Goal: Information Seeking & Learning: Learn about a topic

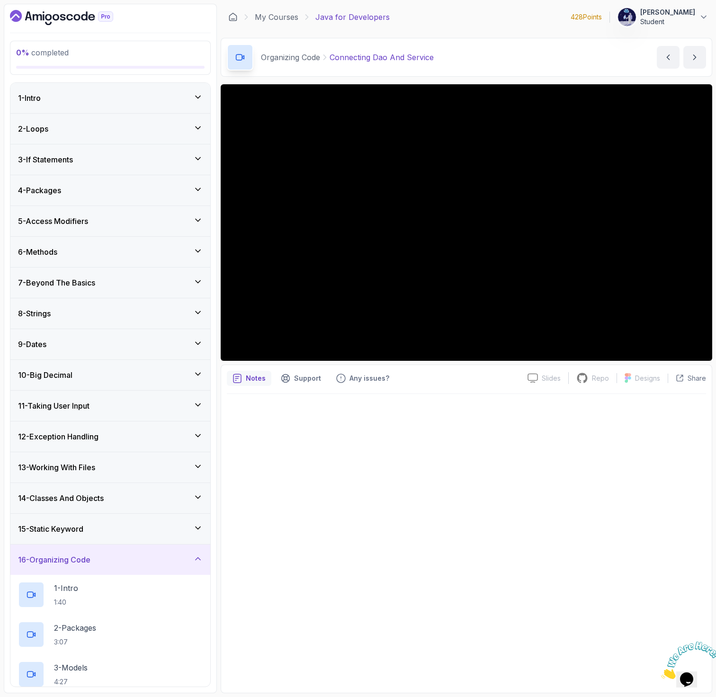
scroll to position [279, 0]
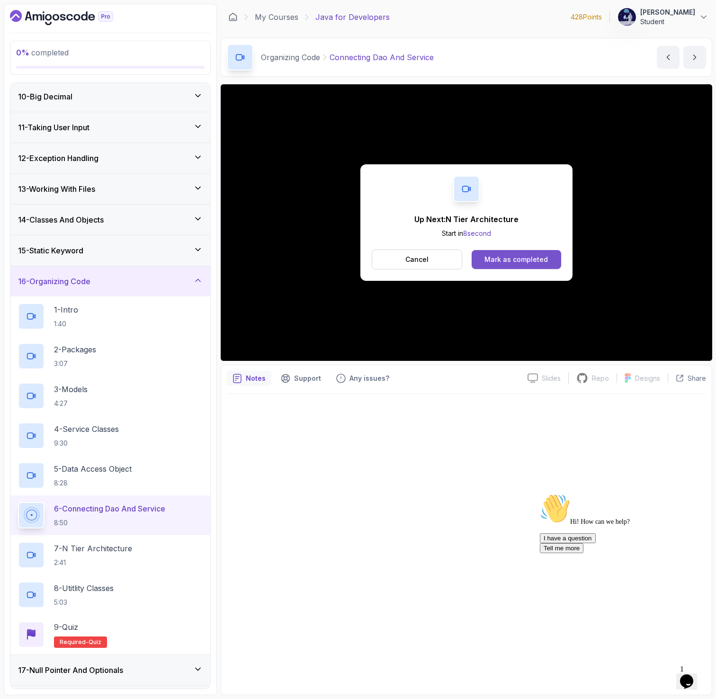
click at [494, 261] on div "Mark as completed" at bounding box center [516, 259] width 63 height 9
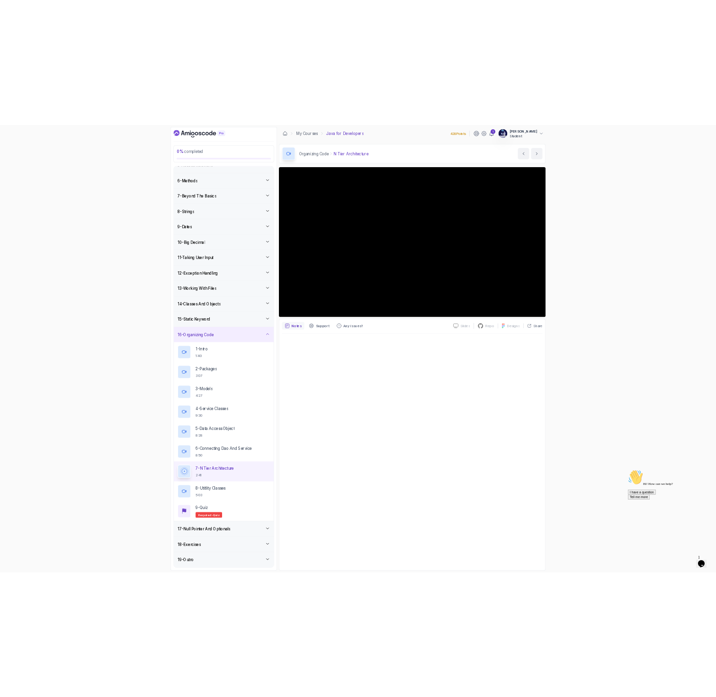
scroll to position [279, 0]
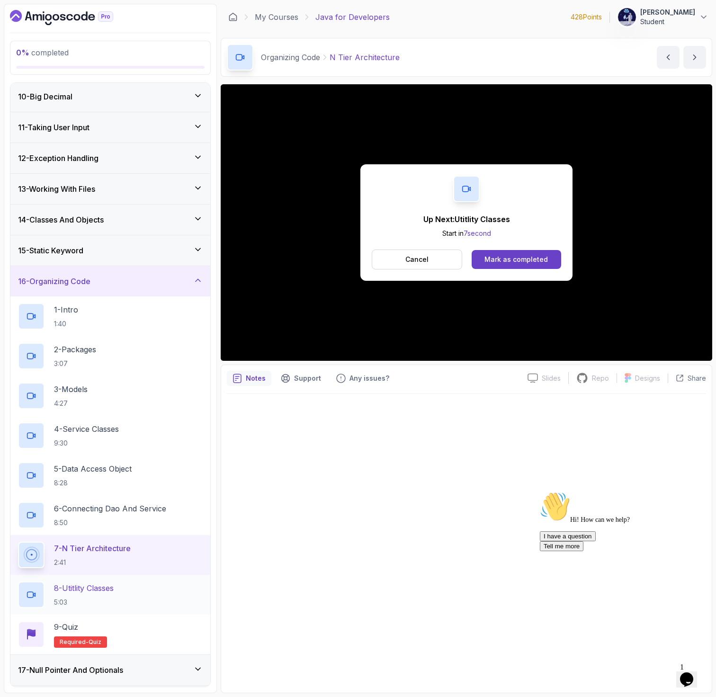
click at [163, 587] on div "8 - Utitlity Classes 5:03" at bounding box center [110, 595] width 185 height 27
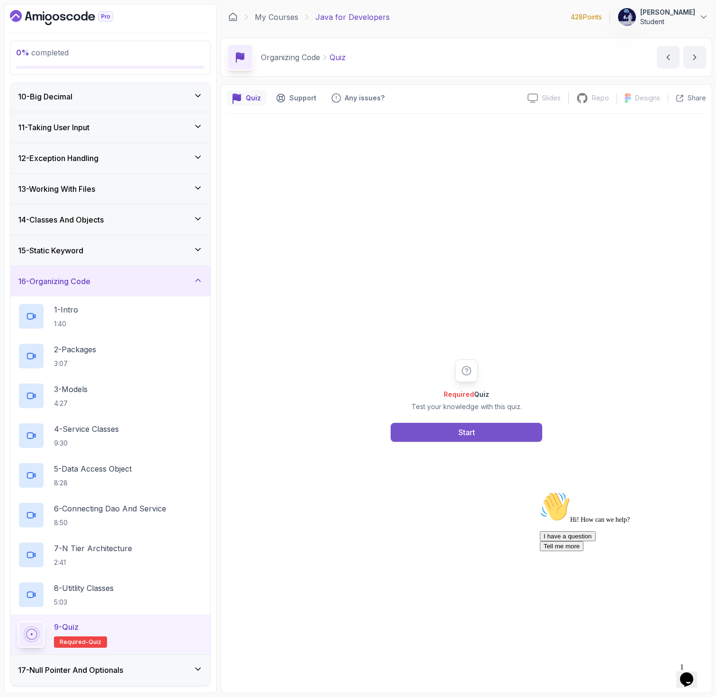
click at [462, 431] on div "Start" at bounding box center [466, 432] width 17 height 11
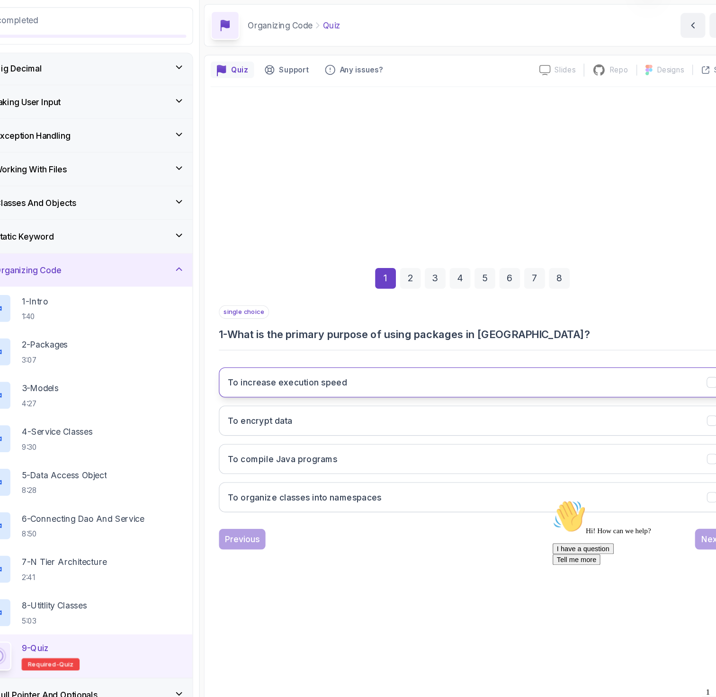
click at [340, 384] on h3 "To increase execution speed" at bounding box center [297, 383] width 109 height 11
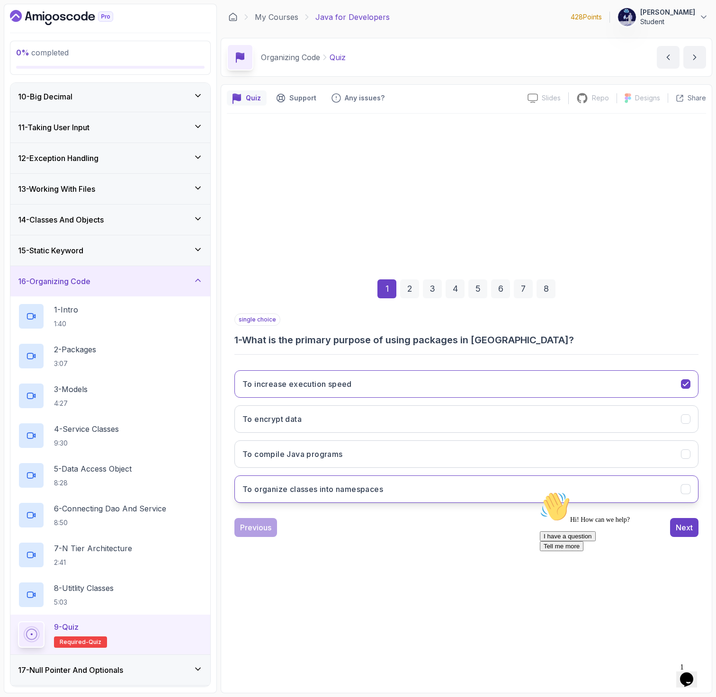
click at [348, 482] on button "To organize classes into namespaces" at bounding box center [466, 489] width 464 height 27
click at [679, 529] on div "Hi! How can we help? I have a question Tell me more" at bounding box center [625, 522] width 171 height 60
click at [681, 528] on div "Hi! How can we help? I have a question Tell me more" at bounding box center [625, 522] width 171 height 60
click at [404, 284] on div "2" at bounding box center [409, 288] width 19 height 19
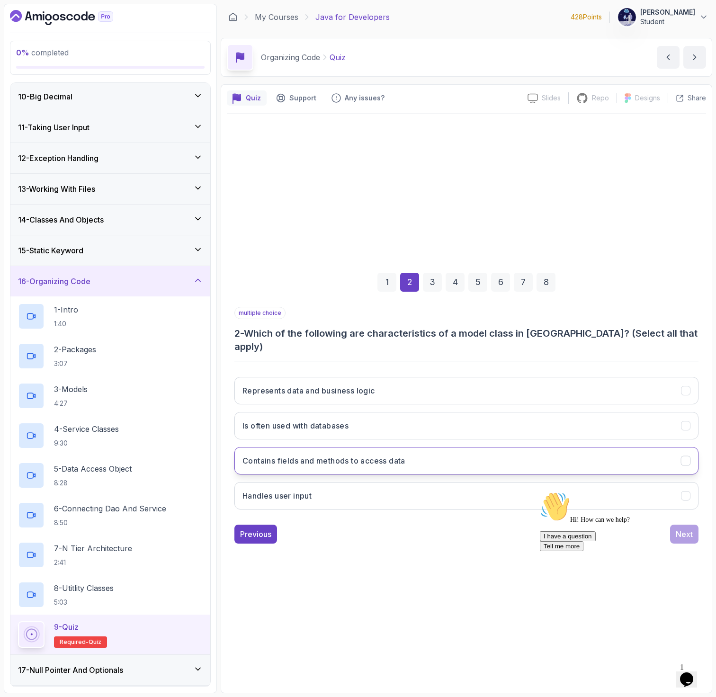
click at [344, 447] on button "Contains fields and methods to access data" at bounding box center [466, 460] width 464 height 27
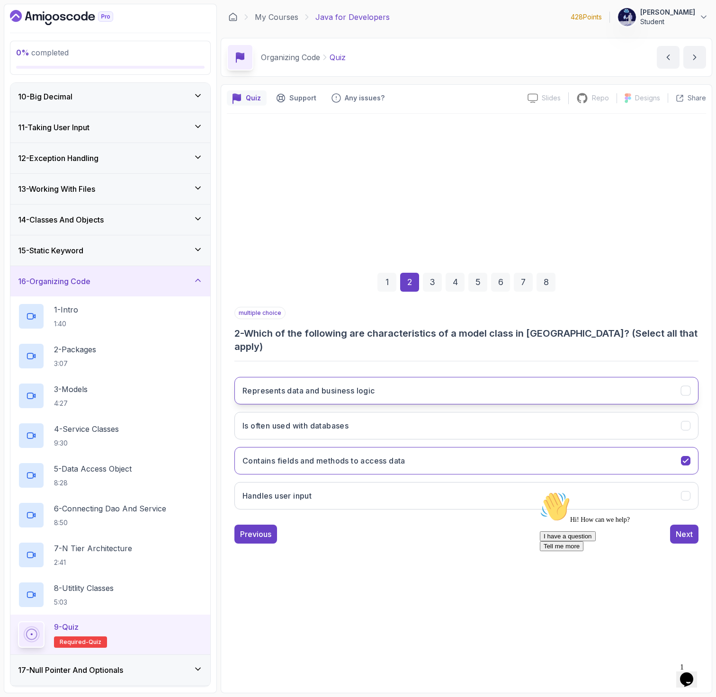
click at [293, 390] on button "Represents data and business logic" at bounding box center [466, 390] width 464 height 27
click at [283, 420] on h3 "Is often used with databases" at bounding box center [296, 425] width 106 height 11
click at [690, 536] on div "Hi! How can we help? I have a question Tell me more" at bounding box center [625, 522] width 171 height 60
click at [688, 526] on div "Hi! How can we help? I have a question Tell me more" at bounding box center [625, 522] width 171 height 60
click at [684, 526] on div "Hi! How can we help? I have a question Tell me more" at bounding box center [625, 522] width 171 height 60
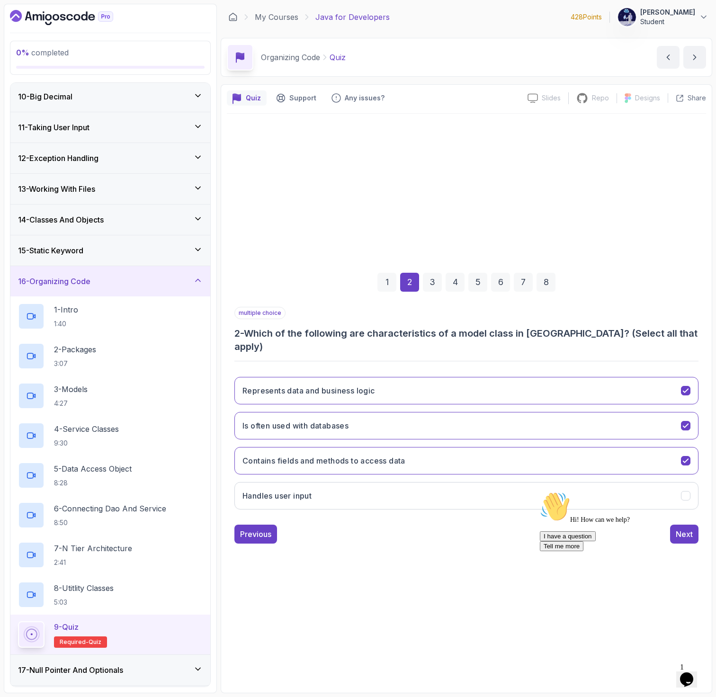
click at [426, 288] on div "3" at bounding box center [432, 282] width 19 height 19
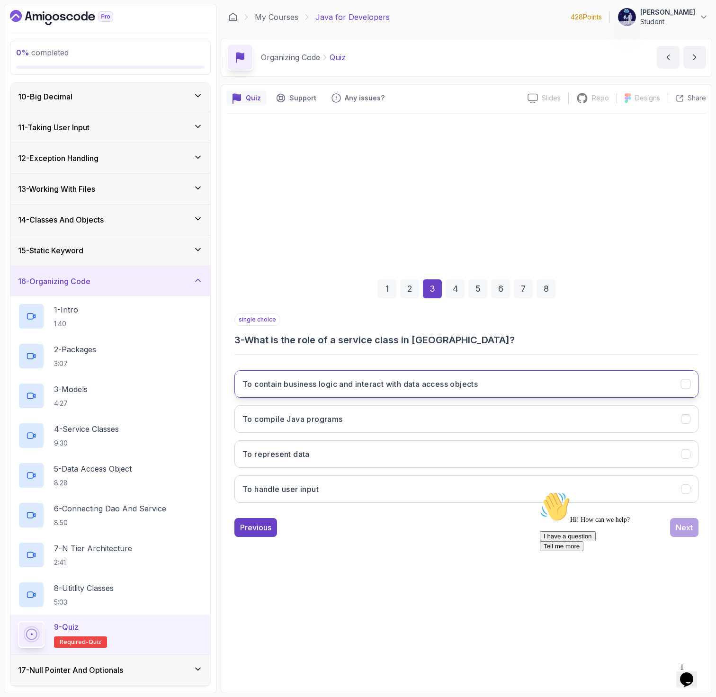
click at [356, 381] on h3 "To contain business logic and interact with data access objects" at bounding box center [360, 383] width 235 height 11
click at [412, 291] on div "2" at bounding box center [409, 288] width 19 height 19
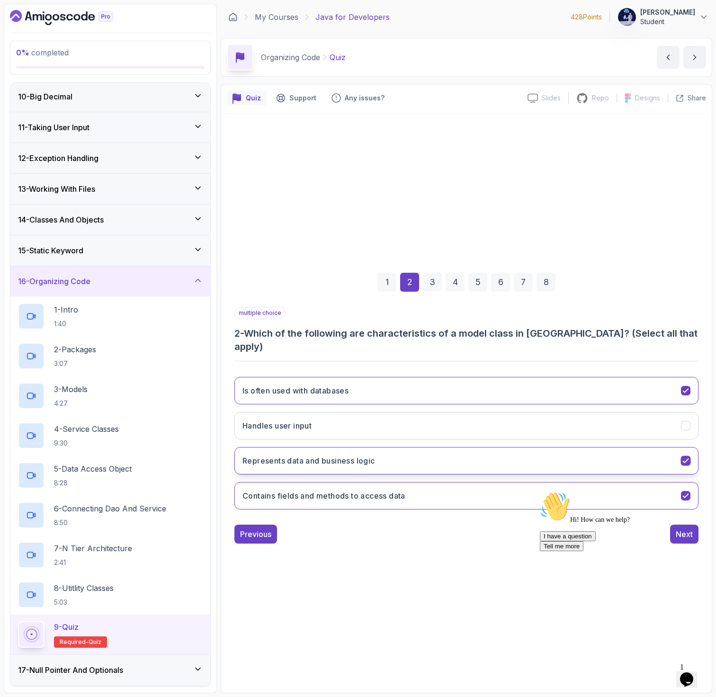
click at [446, 451] on button "Represents data and business logic" at bounding box center [466, 460] width 464 height 27
click at [433, 285] on div "3" at bounding box center [432, 282] width 19 height 19
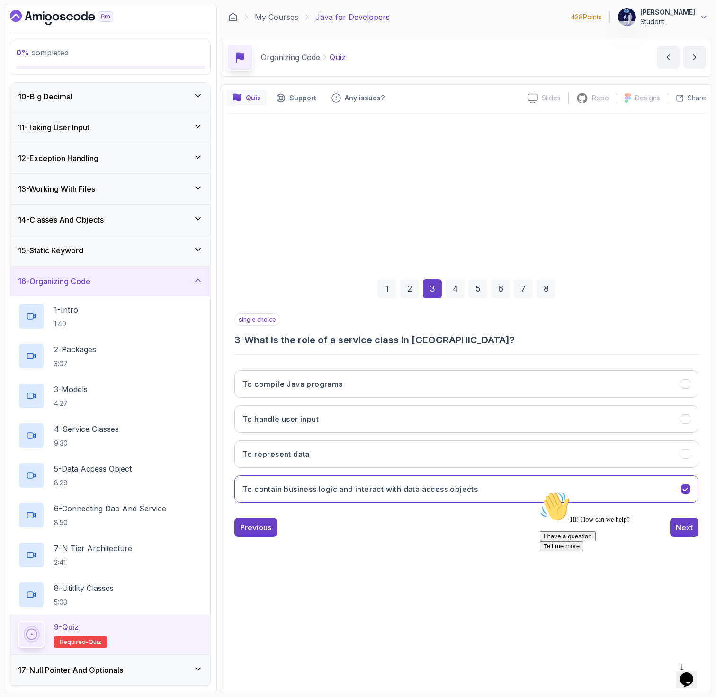
click at [454, 286] on div "4" at bounding box center [455, 288] width 19 height 19
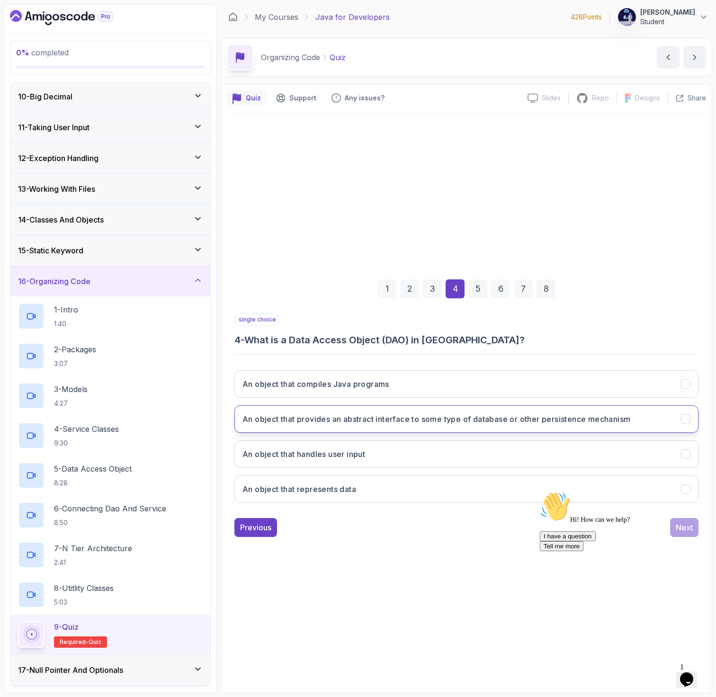
click at [408, 421] on h3 "An object that provides an abstract interface to some type of database or other…" at bounding box center [437, 418] width 388 height 11
drag, startPoint x: 227, startPoint y: 418, endPoint x: 639, endPoint y: 417, distance: 412.1
click at [639, 417] on div "1 2 3 4 5 6 7 8 single choice 4 - What is a Data Access Object (DAO) in [GEOGRA…" at bounding box center [466, 401] width 479 height 288
copy h3 "An object that provides an abstract interface to some type of database or other…"
click at [484, 289] on div "5" at bounding box center [477, 288] width 19 height 19
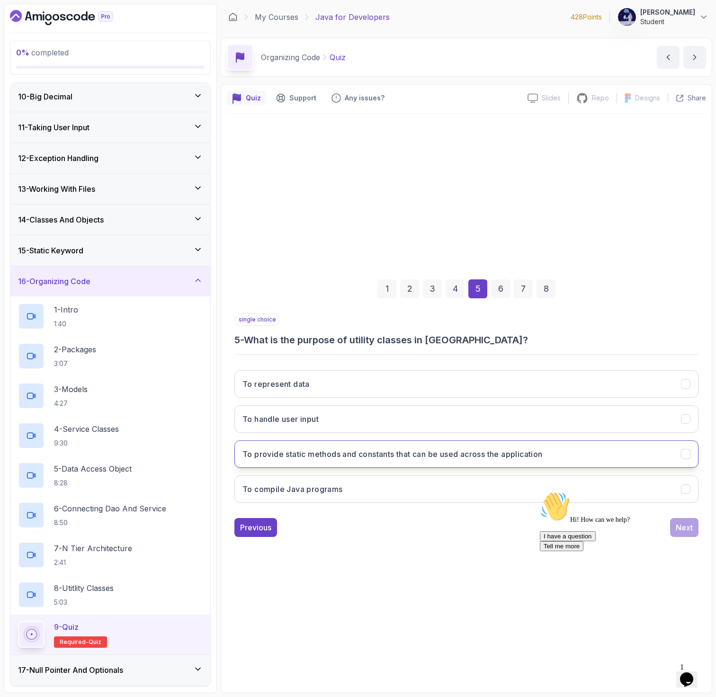
click at [331, 441] on button "To provide static methods and constants that can be used across the application" at bounding box center [466, 453] width 464 height 27
drag, startPoint x: 243, startPoint y: 451, endPoint x: 443, endPoint y: 452, distance: 200.8
click at [443, 452] on h3 "To provide static methods and constants that can be used across the application" at bounding box center [393, 454] width 300 height 11
drag, startPoint x: 549, startPoint y: 461, endPoint x: 337, endPoint y: 434, distance: 214.0
click at [337, 434] on div "To represent data To handle user input To provide static methods and constants …" at bounding box center [466, 437] width 464 height 148
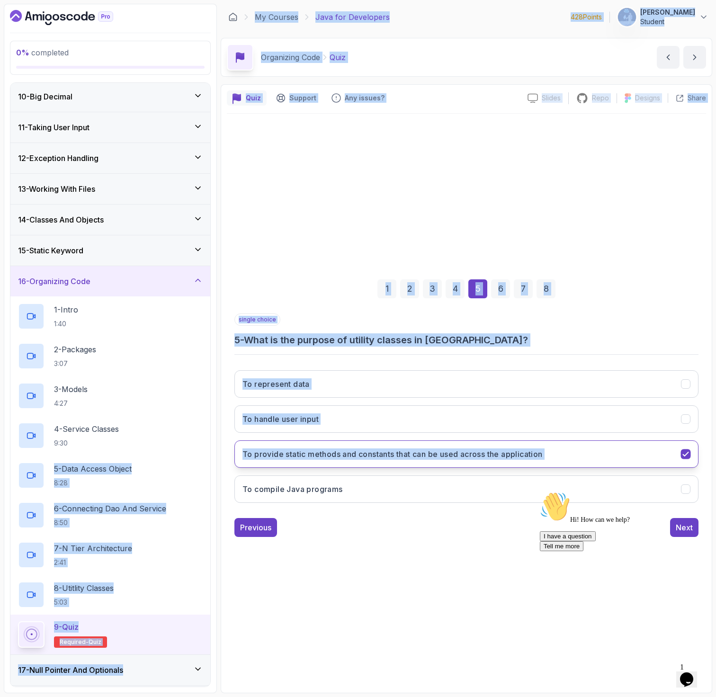
drag, startPoint x: 218, startPoint y: 441, endPoint x: 441, endPoint y: 464, distance: 224.7
click at [441, 464] on div "0 % completed 1 - Intro 2 - Loops 3 - If Statements 4 - Packages 5 - Access Mod…" at bounding box center [358, 349] width 709 height 690
click at [531, 466] on button "To provide static methods and constants that can be used across the application" at bounding box center [466, 453] width 464 height 27
click at [581, 456] on button "To provide static methods and constants that can be used across the application" at bounding box center [466, 453] width 464 height 27
click at [557, 479] on button "To compile Java programs" at bounding box center [466, 489] width 464 height 27
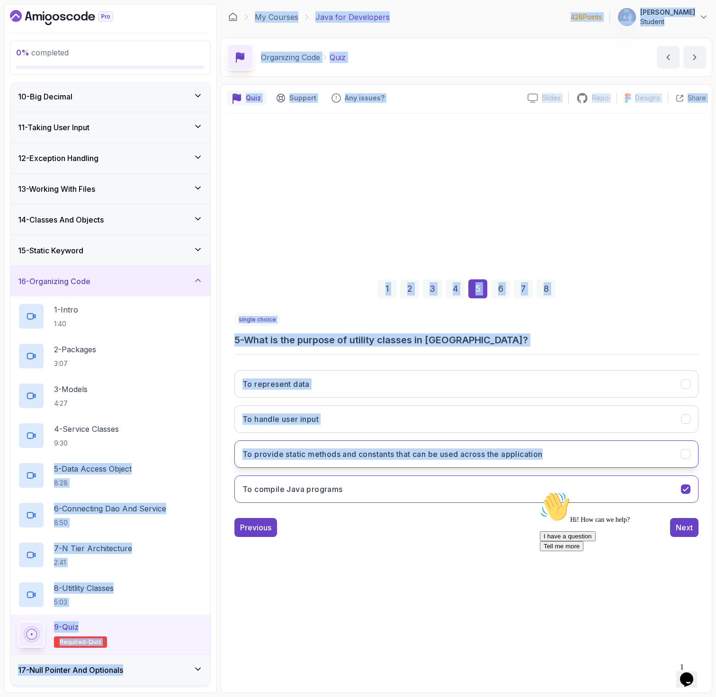
click at [558, 451] on button "To provide static methods and constants that can be used across the application" at bounding box center [466, 453] width 464 height 27
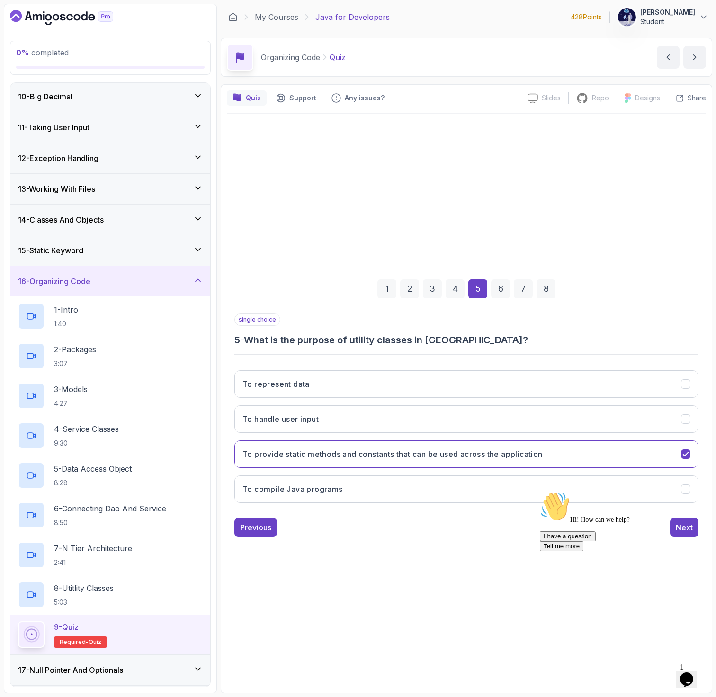
click at [445, 556] on div "1 2 3 4 5 6 7 8 single choice 5 - What is the purpose of utility classes in [GE…" at bounding box center [466, 401] width 479 height 574
drag, startPoint x: 558, startPoint y: 460, endPoint x: 403, endPoint y: 420, distance: 160.5
click at [403, 420] on div "To represent data To handle user input To provide static methods and constants …" at bounding box center [466, 437] width 464 height 148
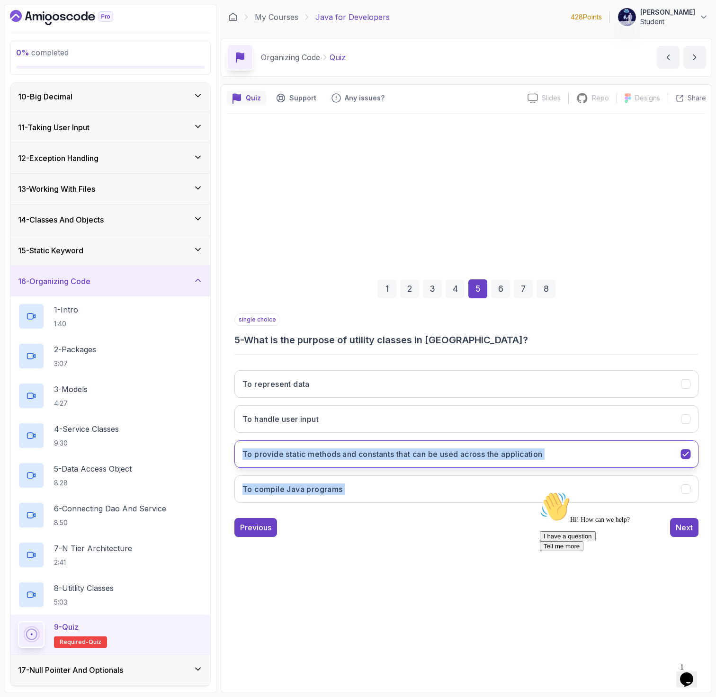
drag, startPoint x: 613, startPoint y: 470, endPoint x: 237, endPoint y: 447, distance: 376.3
click at [237, 447] on div "To represent data To handle user input To provide static methods and constants …" at bounding box center [466, 437] width 464 height 148
copy div "To provide static methods and constants that can be used across the application…"
click at [501, 285] on div "6" at bounding box center [500, 288] width 19 height 19
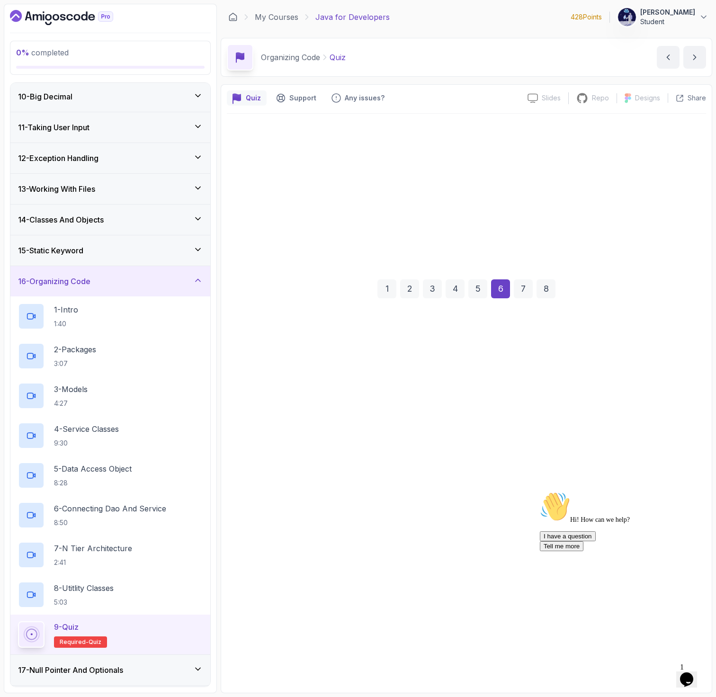
click at [501, 285] on div "6" at bounding box center [500, 288] width 19 height 19
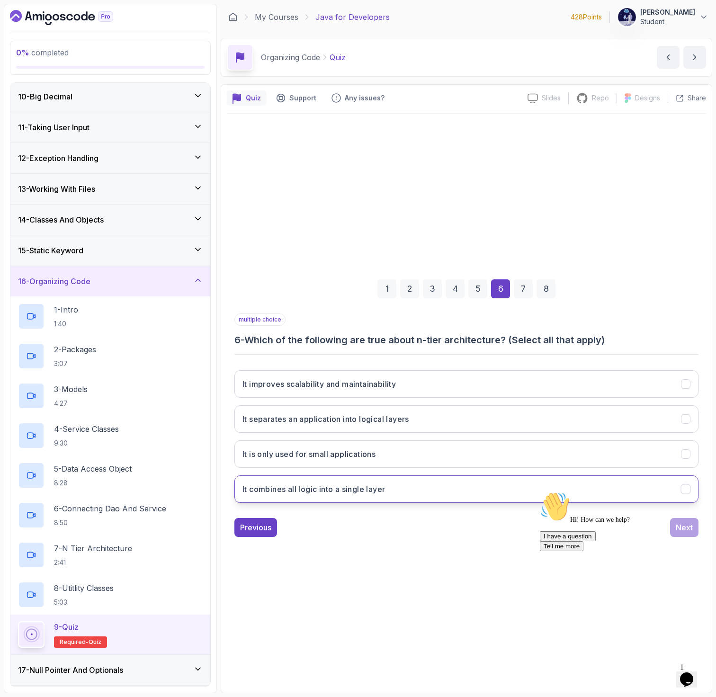
click at [363, 494] on h3 "It combines all logic into a single layer" at bounding box center [314, 489] width 143 height 11
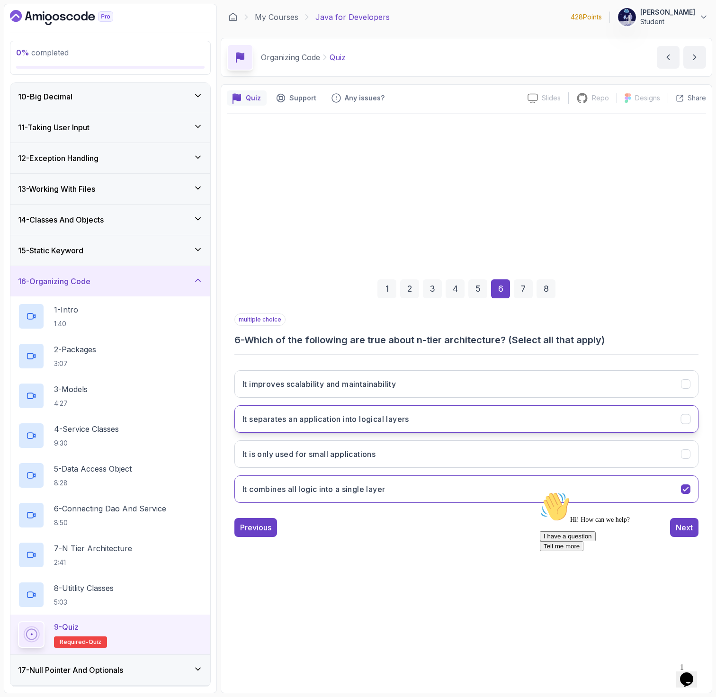
click at [409, 416] on h3 "It separates an application into logical layers" at bounding box center [326, 418] width 167 height 11
click at [350, 493] on h3 "It combines all logic into a single layer" at bounding box center [314, 489] width 143 height 11
click at [407, 387] on button "It improves scalability and maintainability" at bounding box center [466, 383] width 464 height 27
click at [527, 291] on div "7" at bounding box center [523, 288] width 19 height 19
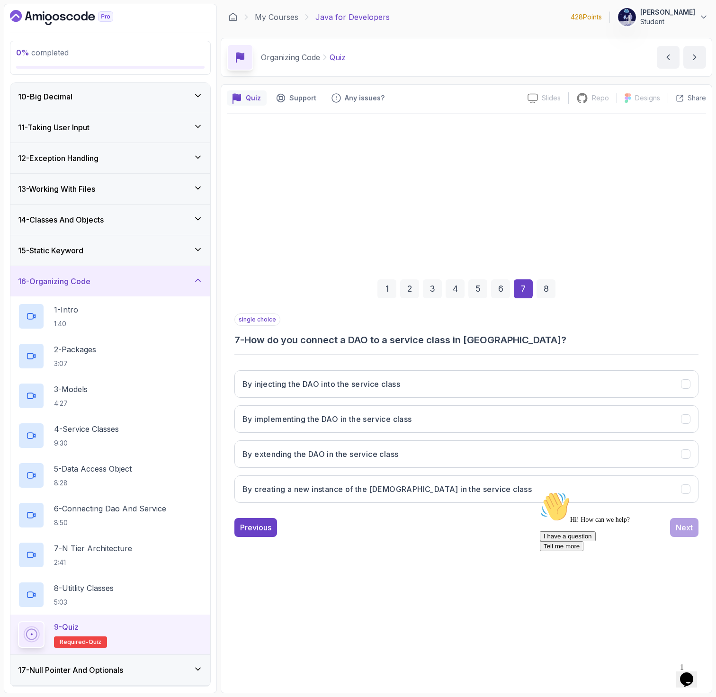
click at [502, 288] on div "6" at bounding box center [500, 288] width 19 height 19
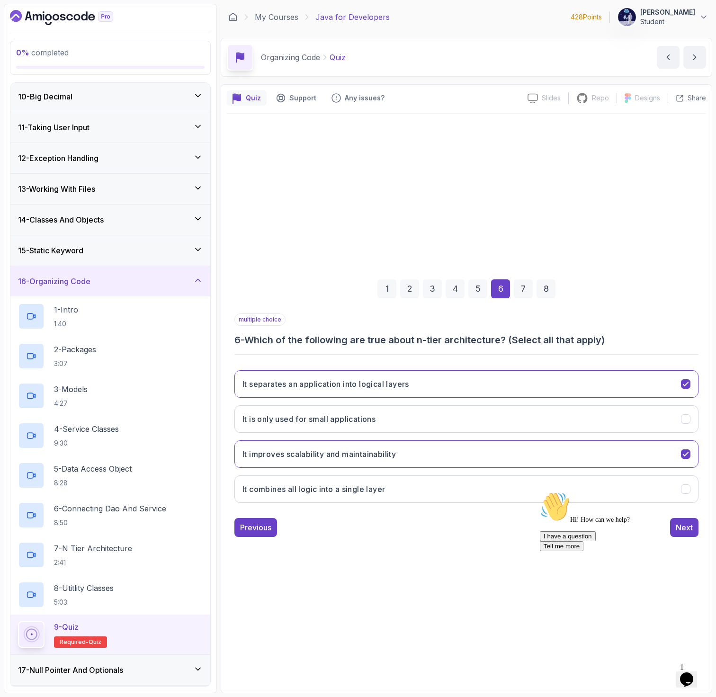
click at [529, 291] on div "7" at bounding box center [523, 288] width 19 height 19
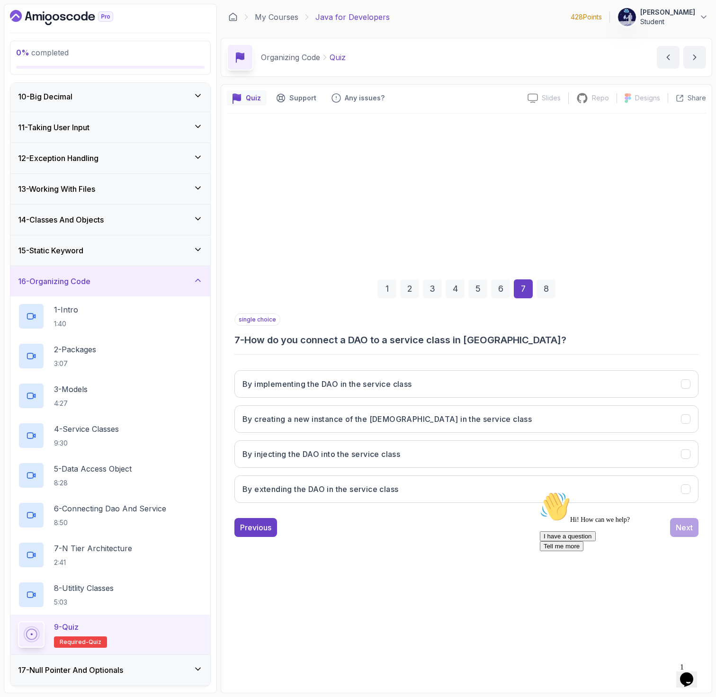
drag, startPoint x: 489, startPoint y: 429, endPoint x: 232, endPoint y: 413, distance: 257.7
click at [232, 414] on div "1 2 3 4 5 6 7 8 single choice 7 - How do you connect a DAO to a service class i…" at bounding box center [466, 401] width 479 height 288
click at [267, 411] on button "By creating a new instance of the [DEMOGRAPHIC_DATA] in the service class" at bounding box center [466, 418] width 464 height 27
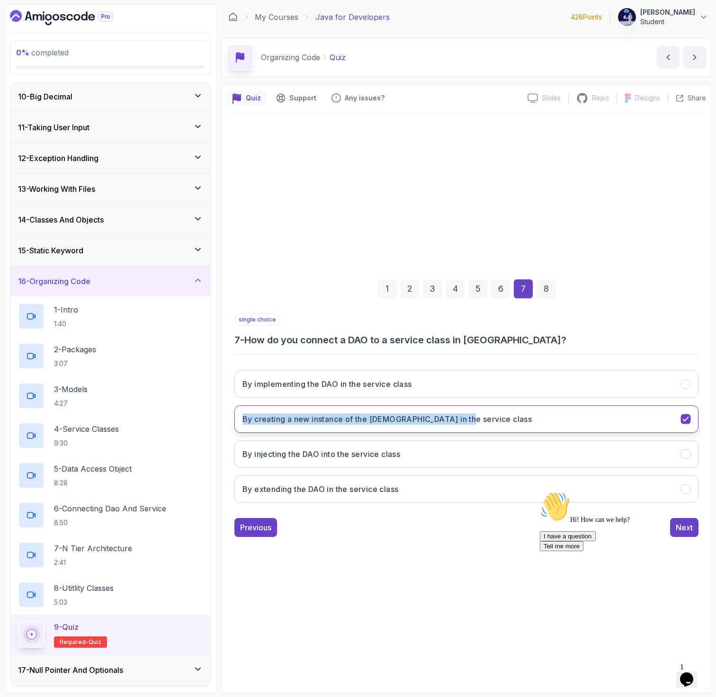
drag, startPoint x: 221, startPoint y: 414, endPoint x: 484, endPoint y: 422, distance: 262.5
click at [484, 422] on div "Quiz Support Any issues? Slides Slides not available Repo Repository not availa…" at bounding box center [467, 388] width 492 height 609
copy h3 "By creating a new instance of the [DEMOGRAPHIC_DATA] in the service class"
click at [680, 530] on div "Hi! How can we help? I have a question Tell me more" at bounding box center [625, 522] width 171 height 60
click at [684, 530] on div "Hi! How can we help? I have a question Tell me more" at bounding box center [625, 522] width 171 height 60
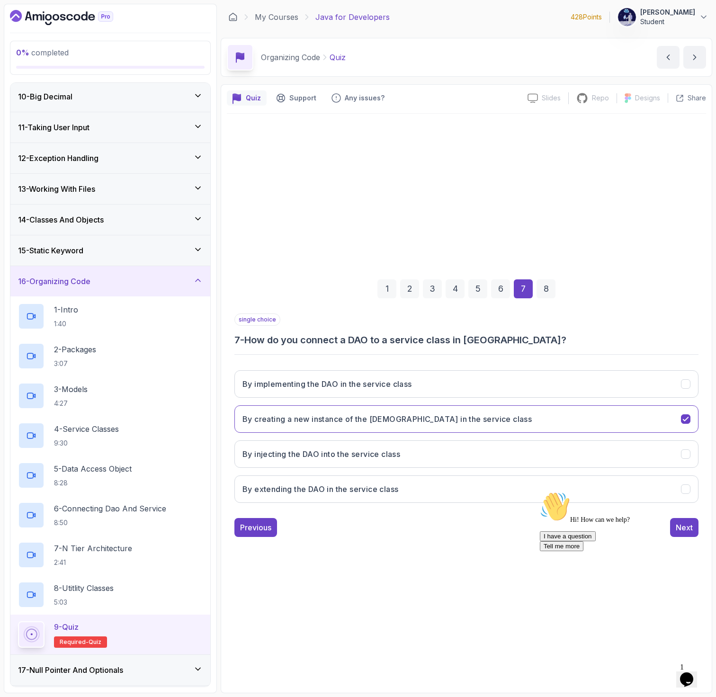
click at [547, 280] on div "8" at bounding box center [546, 288] width 19 height 19
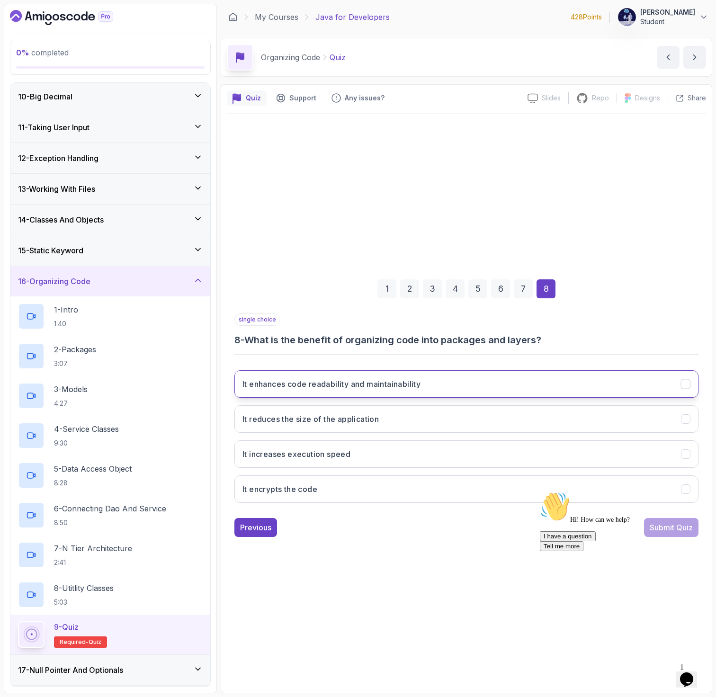
click at [421, 388] on h3 "It enhances code readability and maintainability" at bounding box center [332, 383] width 178 height 11
click at [672, 529] on div "Hi! How can we help? I have a question Tell me more" at bounding box center [625, 522] width 171 height 60
click at [642, 523] on div "Hi! How can we help? I have a question Tell me more" at bounding box center [625, 522] width 171 height 60
click at [663, 526] on div "Hi! How can we help? I have a question Tell me more" at bounding box center [625, 522] width 171 height 60
click at [658, 529] on div "Hi! How can we help? I have a question Tell me more" at bounding box center [625, 522] width 171 height 60
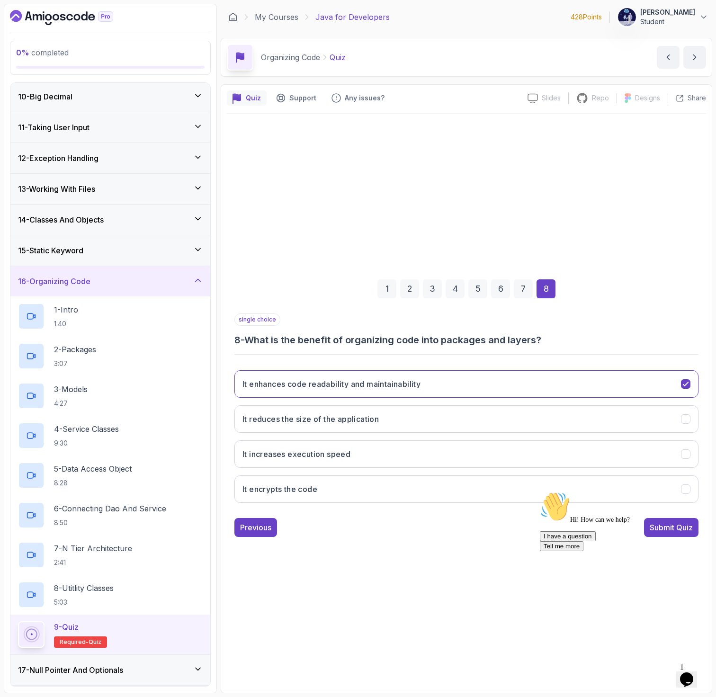
click at [685, 533] on div "Hi! How can we help? I have a question Tell me more" at bounding box center [625, 522] width 171 height 60
click at [414, 279] on div "2" at bounding box center [409, 288] width 19 height 19
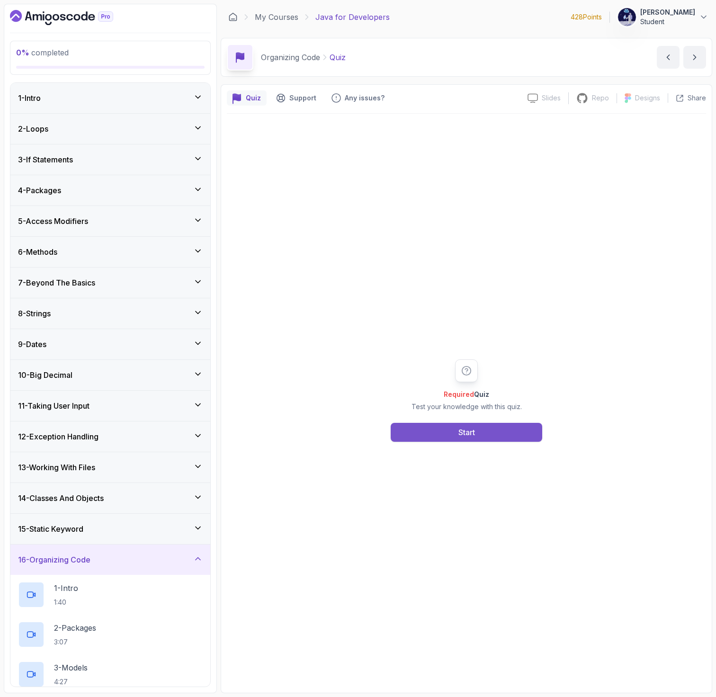
click at [433, 430] on button "Start" at bounding box center [467, 432] width 152 height 19
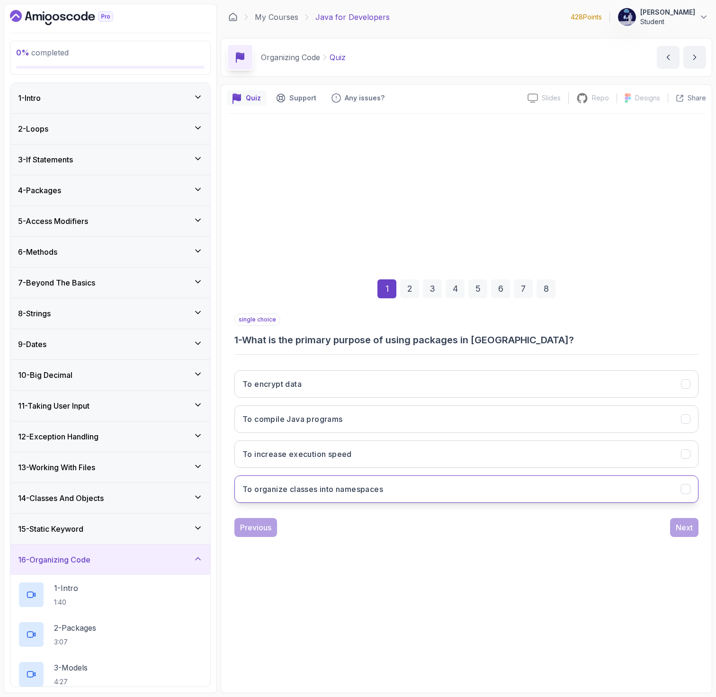
click at [395, 499] on button "To organize classes into namespaces" at bounding box center [466, 489] width 464 height 27
click at [699, 530] on div "1 2 3 4 5 6 7 8 single choice 1 - What is the primary purpose of using packages…" at bounding box center [466, 401] width 479 height 288
click at [685, 530] on div "Next" at bounding box center [684, 527] width 17 height 11
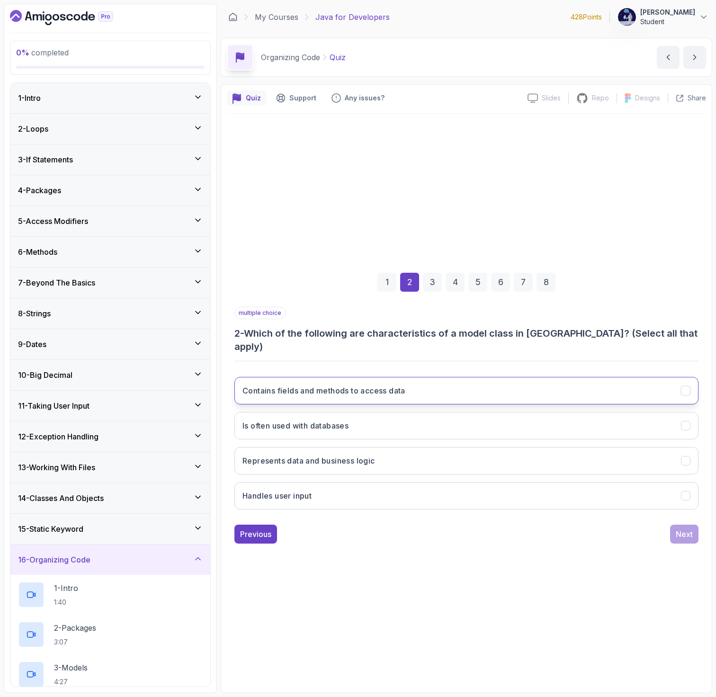
click at [426, 388] on button "Contains fields and methods to access data" at bounding box center [466, 390] width 464 height 27
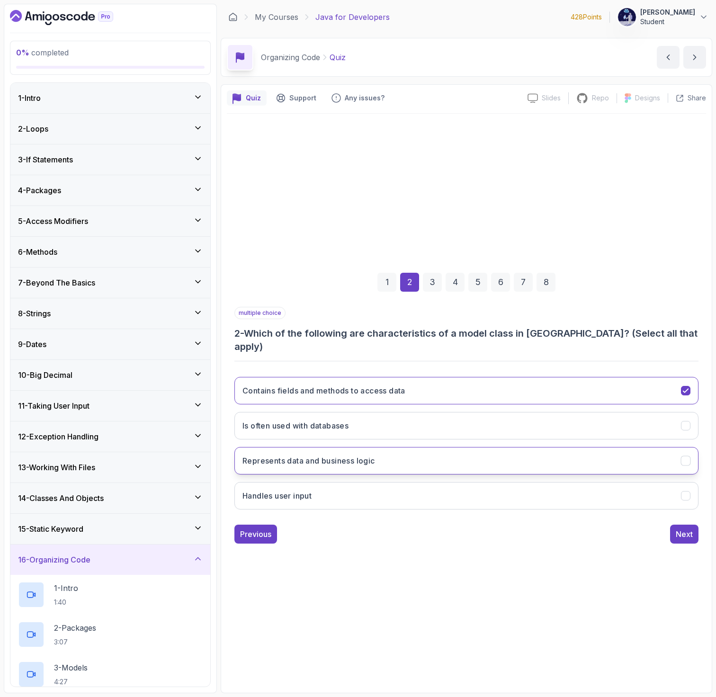
click at [417, 452] on button "Represents data and business logic" at bounding box center [466, 460] width 464 height 27
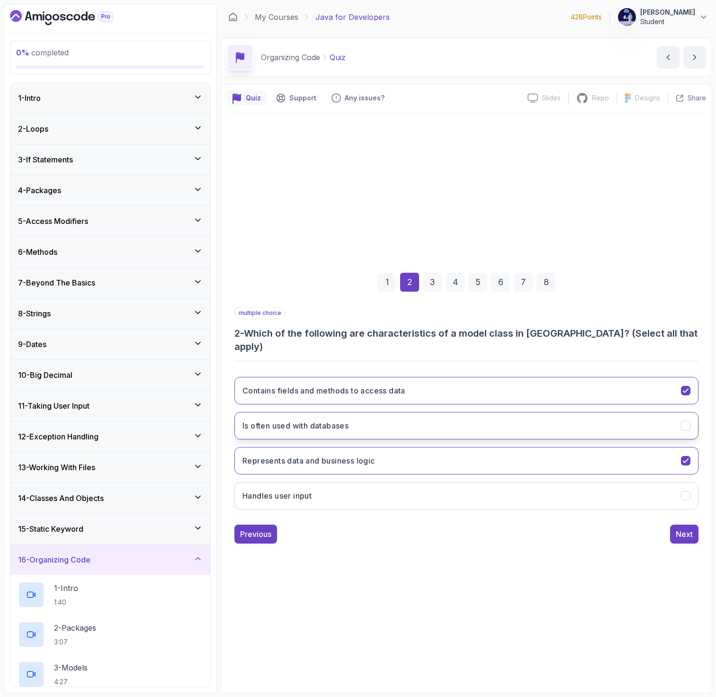
click at [363, 424] on button "Is often used with databases" at bounding box center [466, 425] width 464 height 27
click at [352, 455] on h3 "Represents data and business logic" at bounding box center [309, 460] width 133 height 11
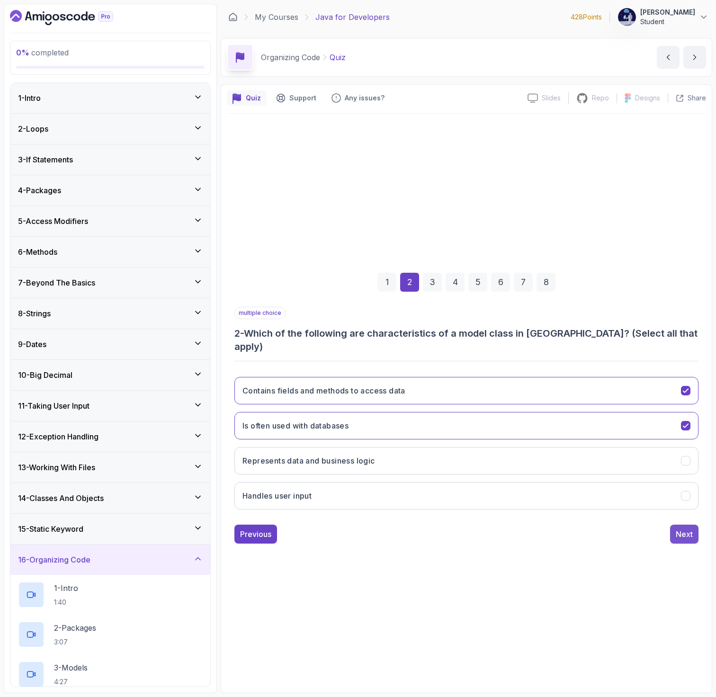
click at [684, 529] on div "Next" at bounding box center [684, 534] width 17 height 11
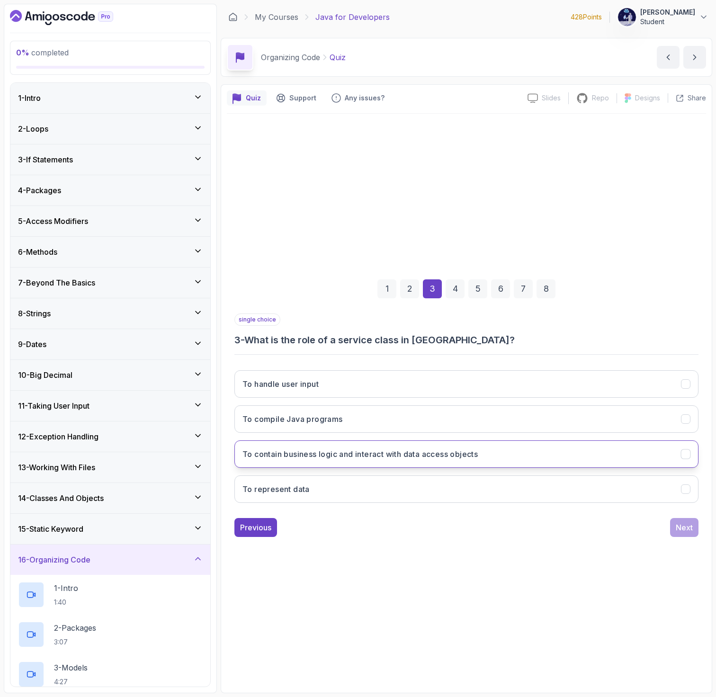
click at [355, 449] on h3 "To contain business logic and interact with data access objects" at bounding box center [360, 454] width 235 height 11
click at [678, 524] on div "Next" at bounding box center [684, 527] width 17 height 11
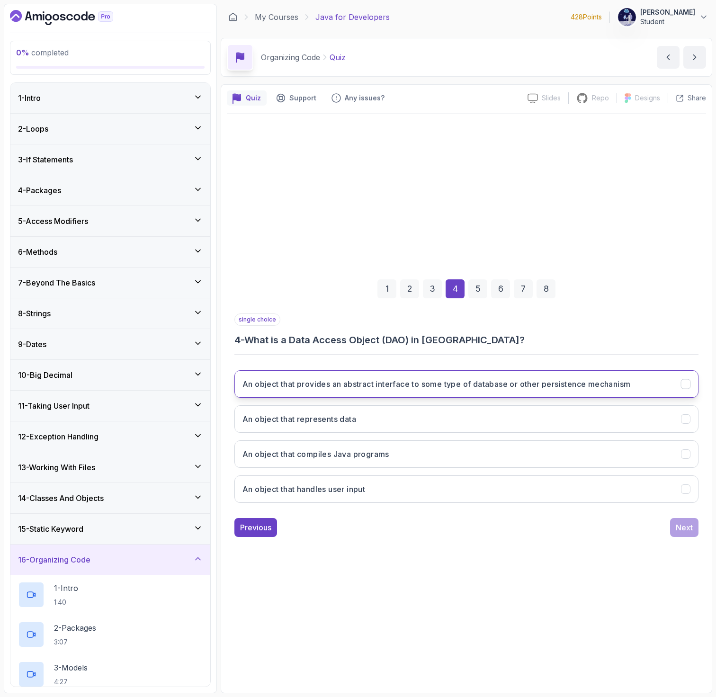
click at [390, 388] on h3 "An object that provides an abstract interface to some type of database or other…" at bounding box center [437, 383] width 388 height 11
click at [681, 522] on div "Next" at bounding box center [684, 527] width 17 height 11
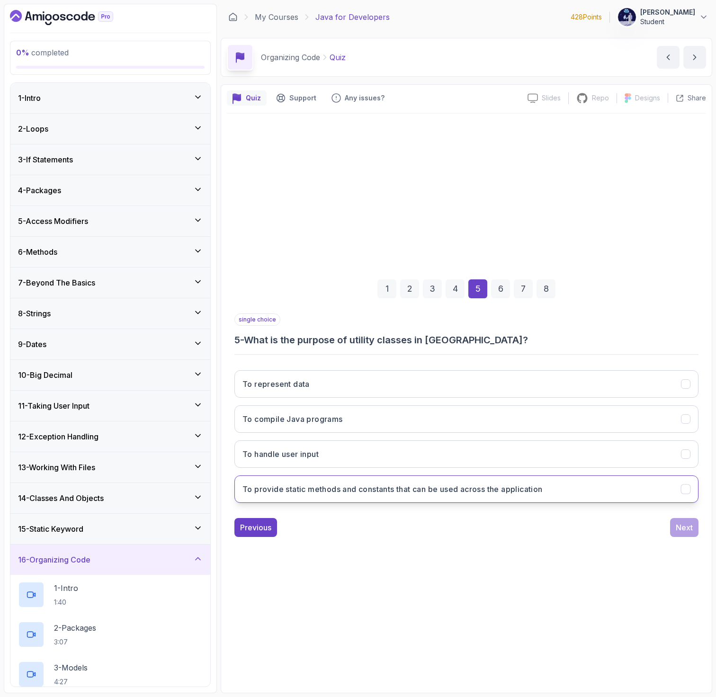
click at [542, 493] on h3 "To provide static methods and constants that can be used across the application" at bounding box center [393, 489] width 300 height 11
click at [683, 528] on div "Next" at bounding box center [684, 527] width 17 height 11
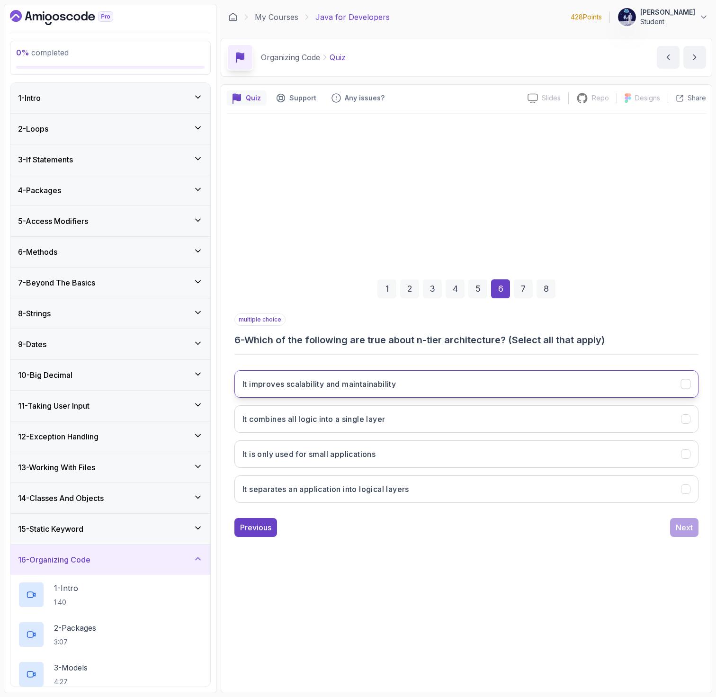
click at [354, 386] on h3 "It improves scalability and maintainability" at bounding box center [319, 383] width 153 height 11
click at [677, 527] on div "Next" at bounding box center [684, 527] width 17 height 11
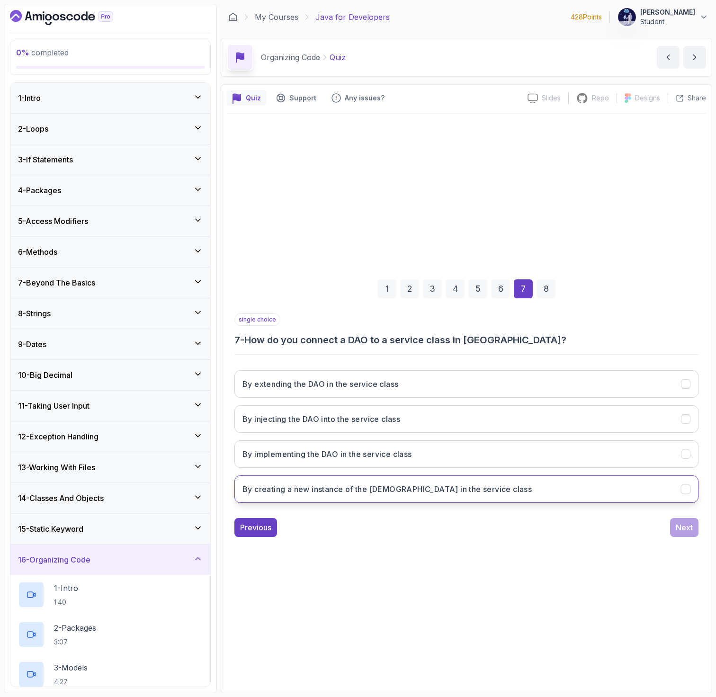
click at [460, 490] on h3 "By creating a new instance of the [DEMOGRAPHIC_DATA] in the service class" at bounding box center [387, 489] width 289 height 11
click at [692, 530] on div "Next" at bounding box center [684, 527] width 17 height 11
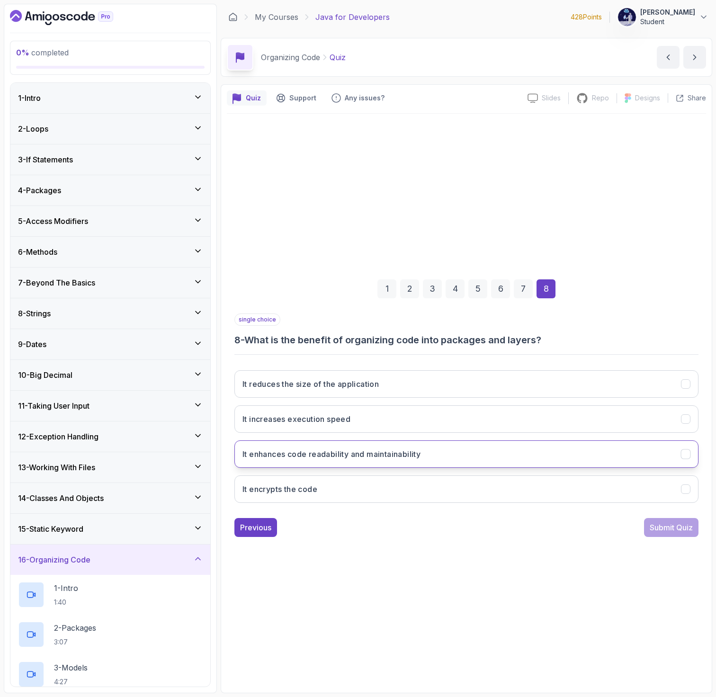
click at [387, 455] on h3 "It enhances code readability and maintainability" at bounding box center [332, 454] width 178 height 11
click at [672, 527] on div "Submit Quiz" at bounding box center [671, 527] width 43 height 11
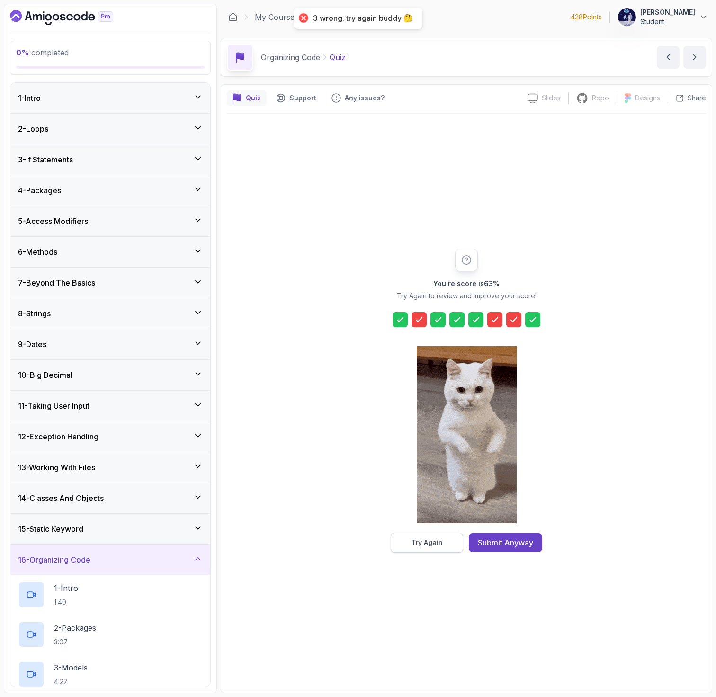
click at [426, 534] on button "Try Again" at bounding box center [427, 543] width 72 height 20
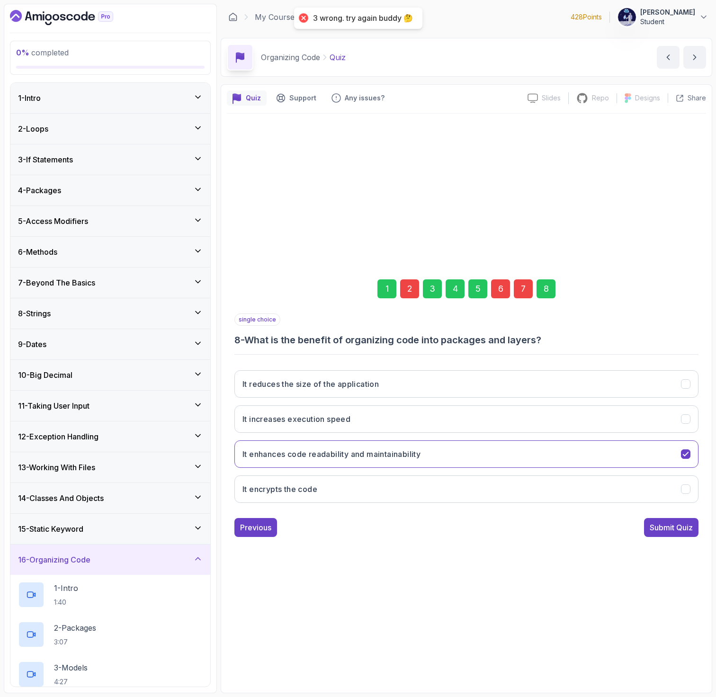
click at [521, 289] on div "7" at bounding box center [523, 288] width 19 height 19
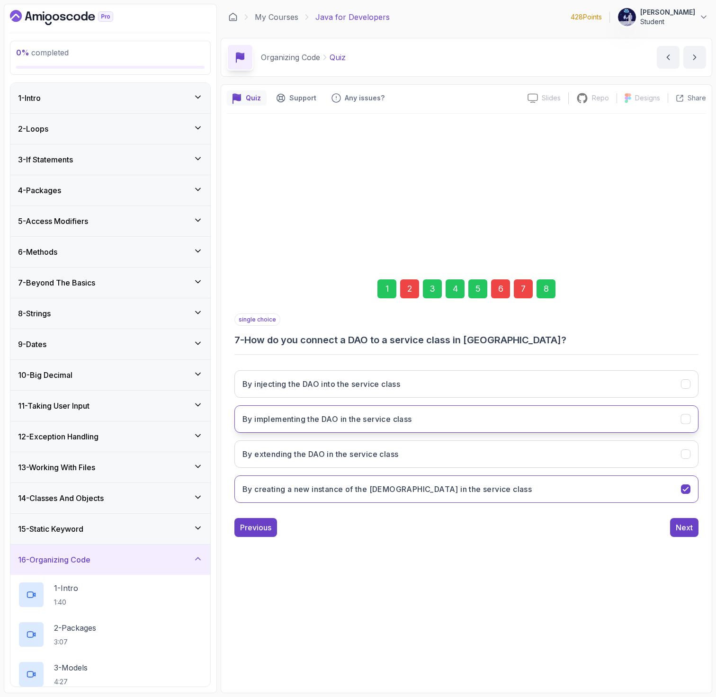
click at [417, 424] on button "By implementing the DAO in the service class" at bounding box center [466, 418] width 464 height 27
drag, startPoint x: 224, startPoint y: 414, endPoint x: 408, endPoint y: 425, distance: 185.0
click at [408, 425] on div "Quiz Support Any issues? Slides Slides not available Repo Repository not availa…" at bounding box center [467, 388] width 492 height 609
copy h3 "By implementing the DAO in the service class"
click at [499, 289] on div "6" at bounding box center [500, 288] width 19 height 19
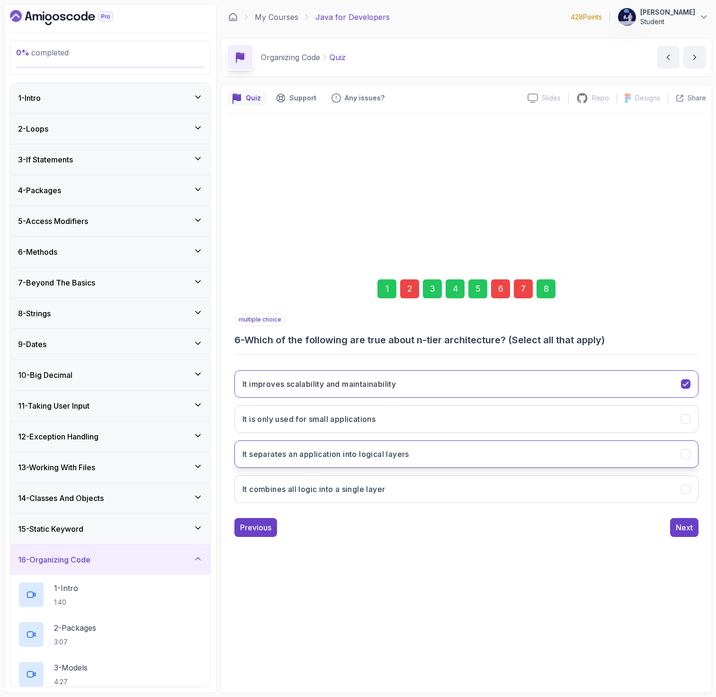
click at [399, 455] on h3 "It separates an application into logical layers" at bounding box center [326, 454] width 167 height 11
click at [408, 287] on div "2" at bounding box center [409, 288] width 19 height 19
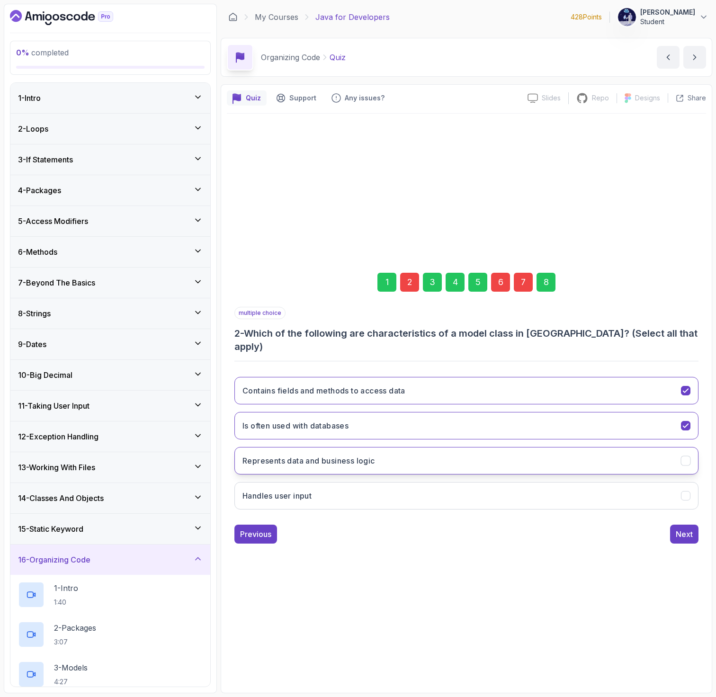
click at [518, 452] on button "Represents data and business logic" at bounding box center [466, 460] width 464 height 27
click at [552, 284] on div "8" at bounding box center [546, 282] width 19 height 19
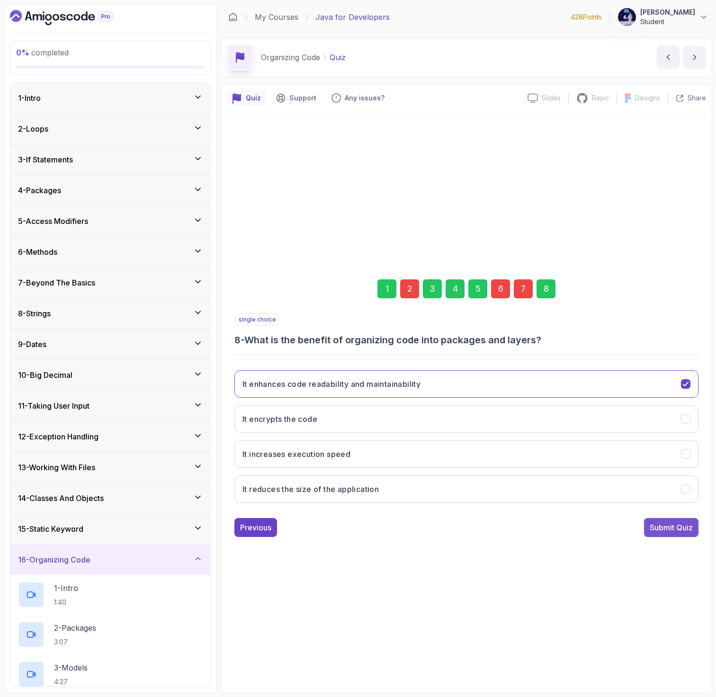
click at [657, 526] on div "Submit Quiz" at bounding box center [671, 527] width 43 height 11
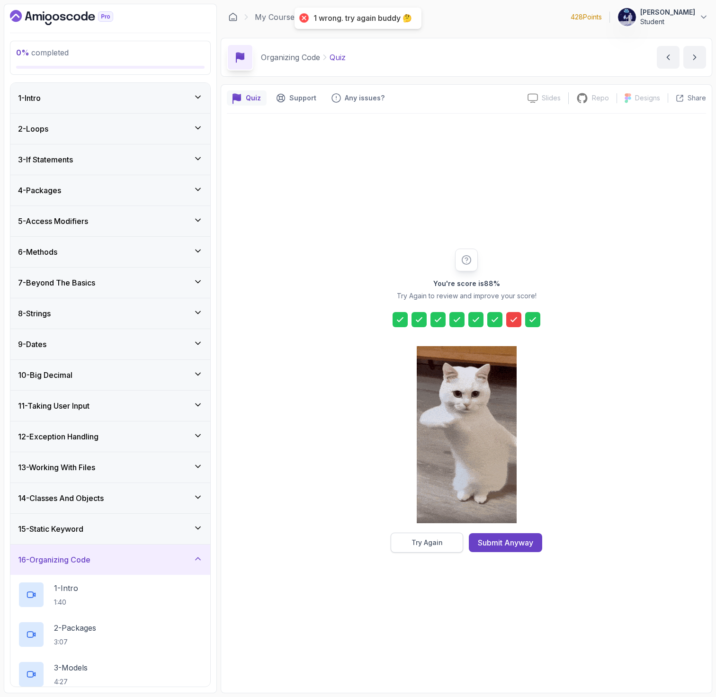
click at [421, 548] on button "Try Again" at bounding box center [427, 543] width 72 height 20
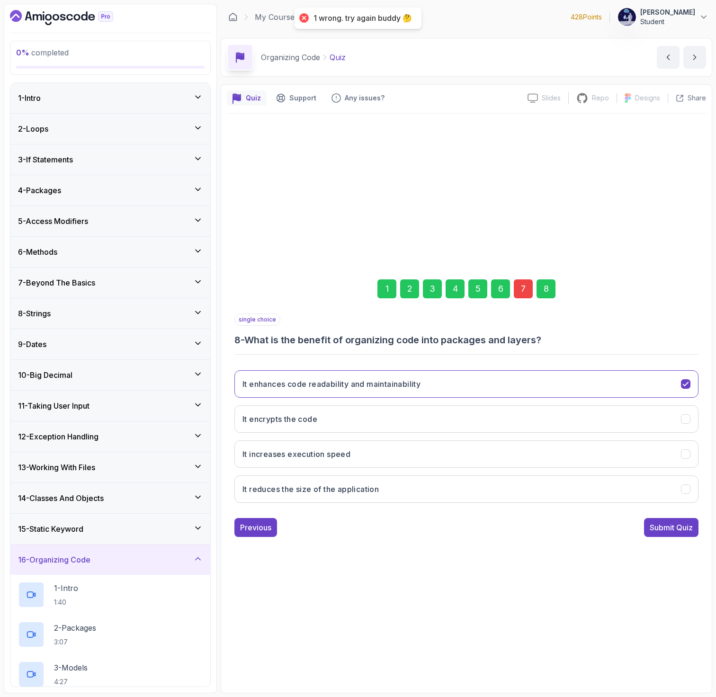
click at [522, 288] on div "7" at bounding box center [523, 288] width 19 height 19
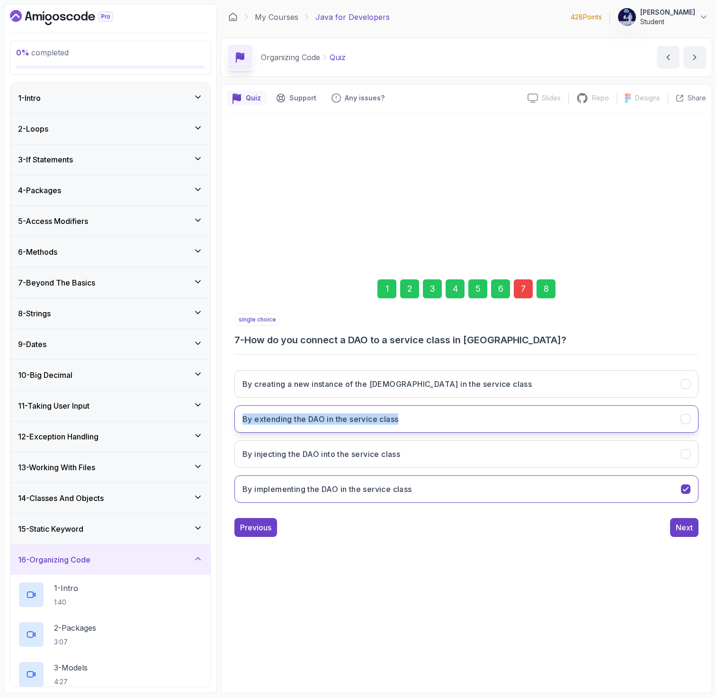
drag, startPoint x: 222, startPoint y: 415, endPoint x: 404, endPoint y: 415, distance: 182.8
click at [404, 415] on div "Quiz Support Any issues? Slides Slides not available Repo Repository not availa…" at bounding box center [467, 388] width 492 height 609
copy h3 "By extending the DAO in the service class"
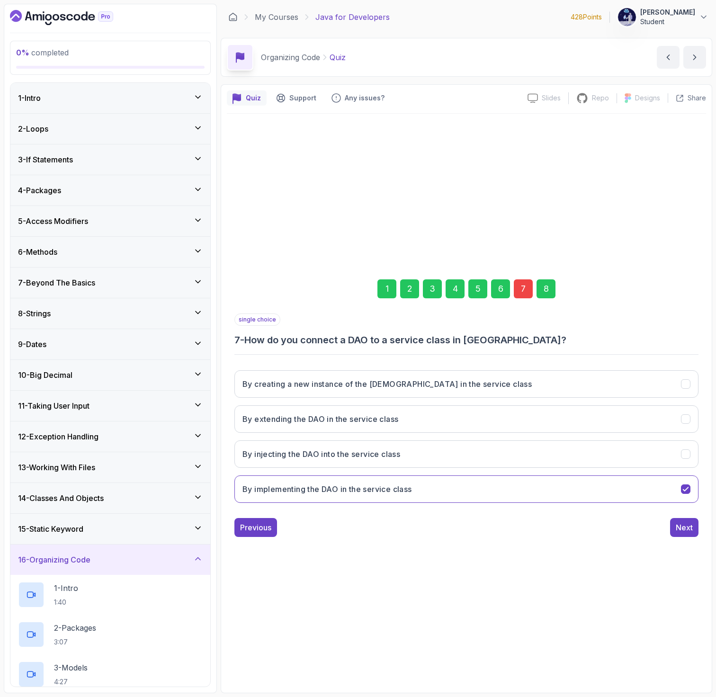
click at [217, 449] on div "0 % completed 1 - Intro 2 - Loops 3 - If Statements 4 - Packages 5 - Access Mod…" at bounding box center [358, 349] width 709 height 690
drag, startPoint x: 231, startPoint y: 454, endPoint x: 402, endPoint y: 448, distance: 171.6
click at [402, 448] on div "1 2 3 4 5 6 7 8 single choice 7 - How do you connect a DAO to a service class i…" at bounding box center [466, 401] width 479 height 288
copy h3 "By injecting the DAO into the service class"
click at [497, 452] on button "By injecting the DAO into the service class" at bounding box center [466, 453] width 464 height 27
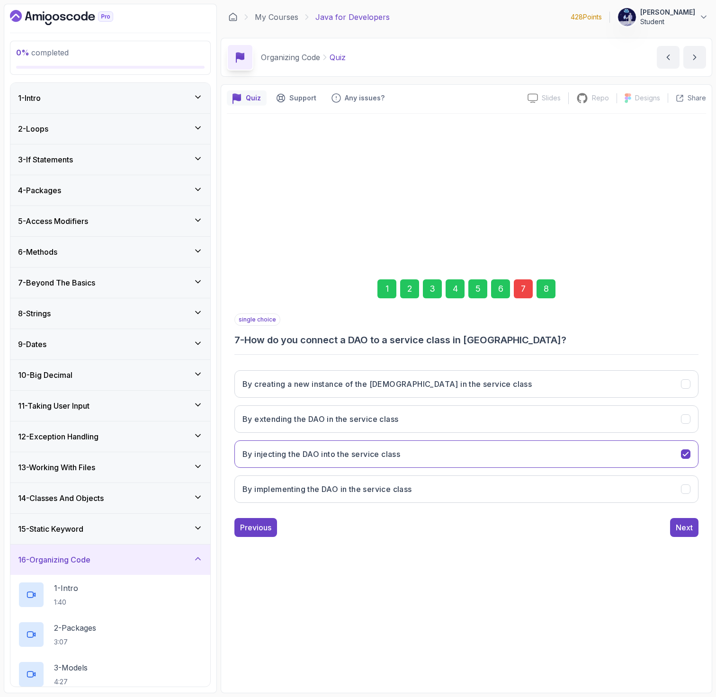
click at [541, 290] on div "8" at bounding box center [546, 288] width 19 height 19
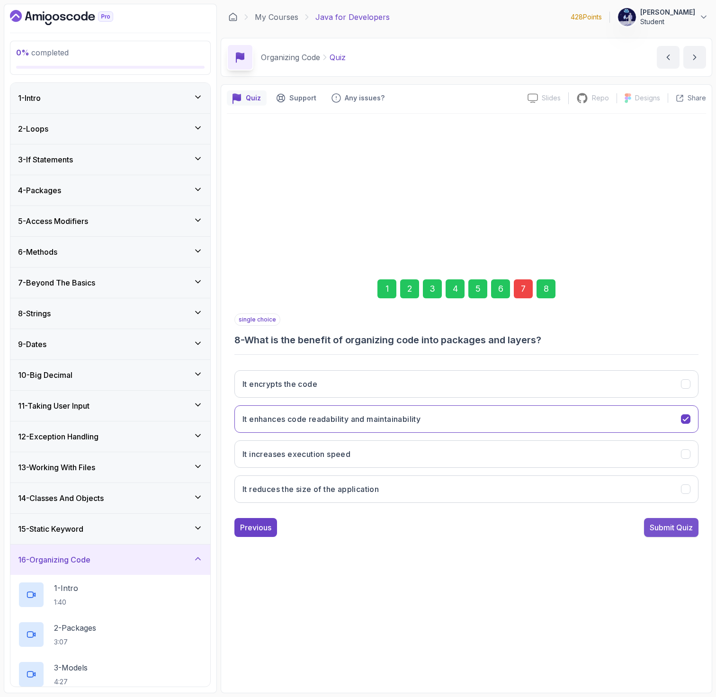
click at [651, 528] on div "Submit Quiz" at bounding box center [671, 527] width 43 height 11
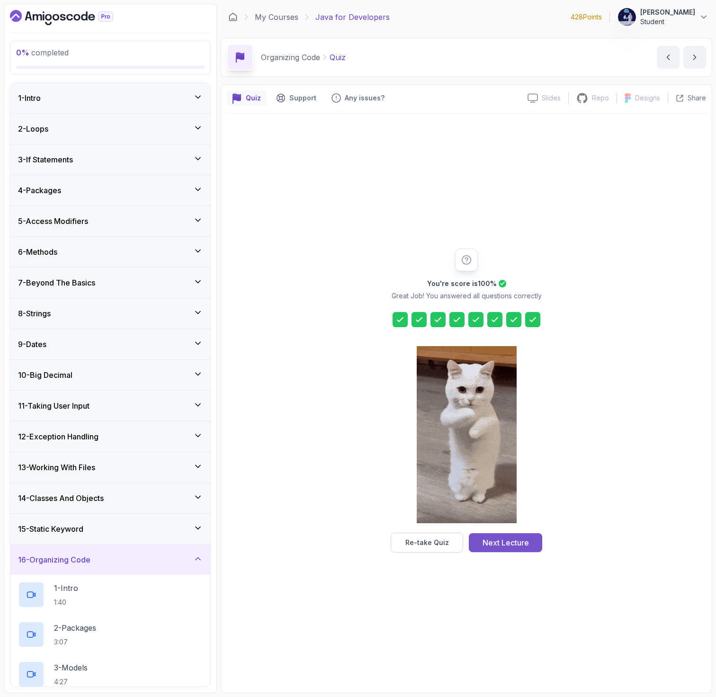
click at [494, 538] on div "Next Lecture" at bounding box center [506, 542] width 46 height 11
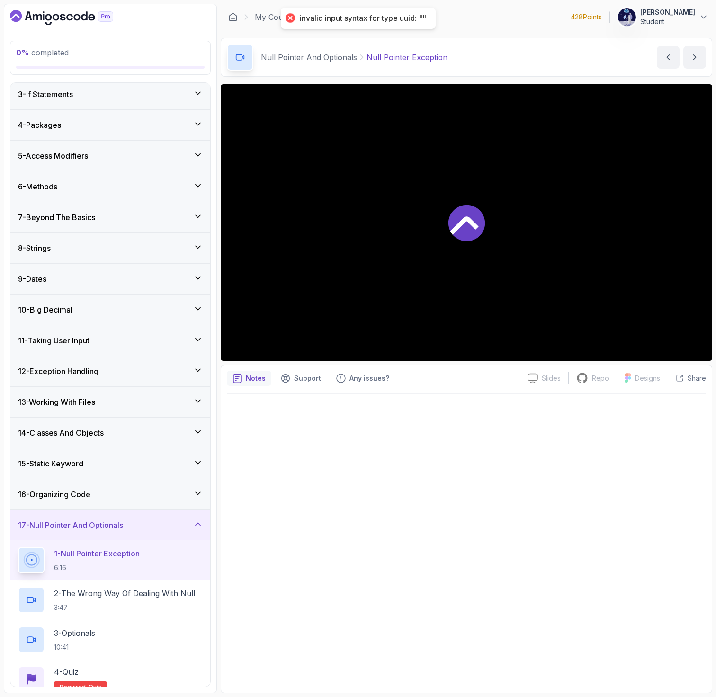
scroll to position [140, 0]
